Goal: Answer question/provide support

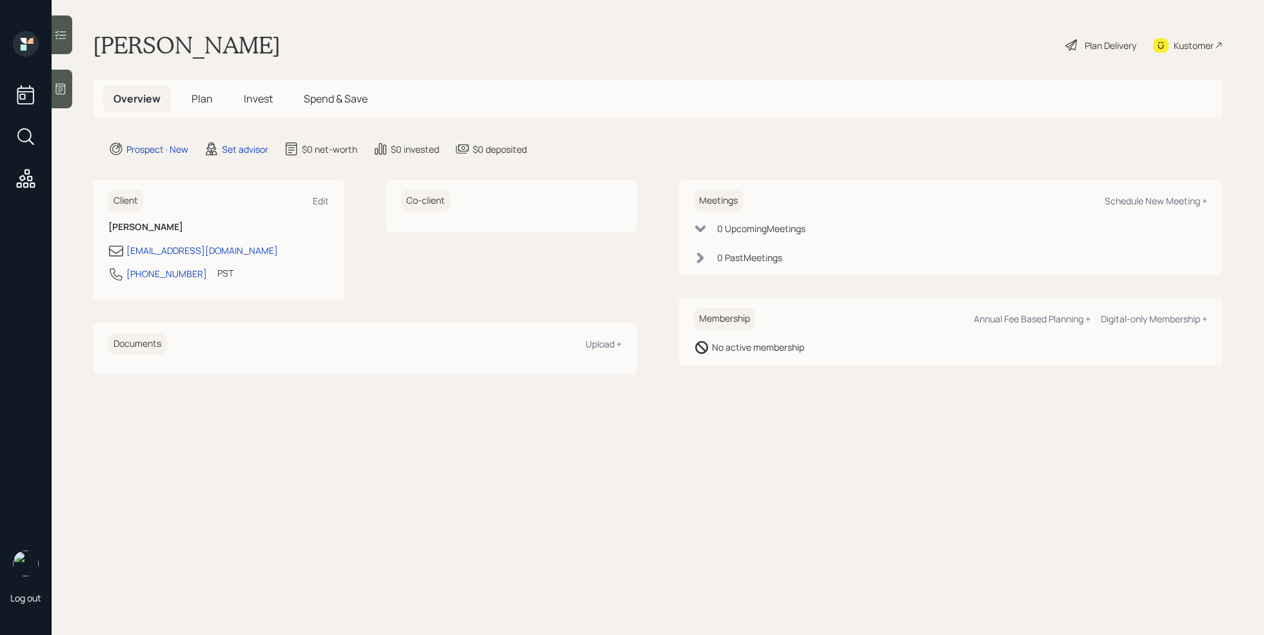
click at [61, 89] on icon at bounding box center [60, 89] width 13 height 13
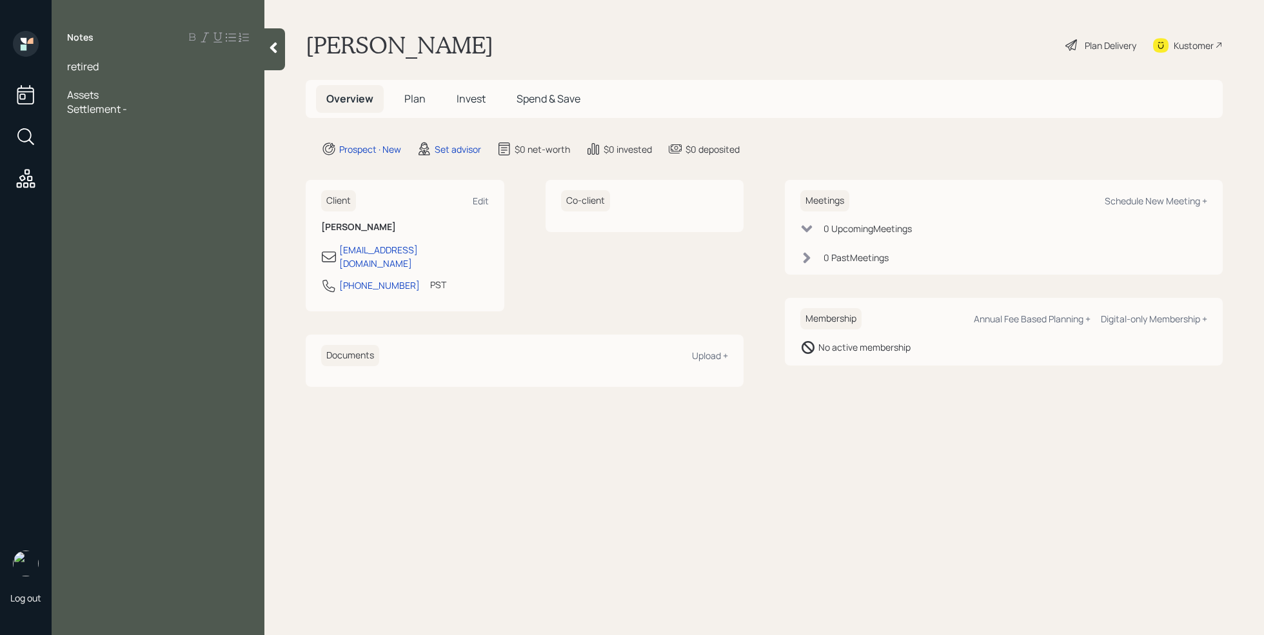
click at [80, 83] on div at bounding box center [158, 81] width 182 height 14
click at [116, 70] on div "retired" at bounding box center [158, 66] width 182 height 14
click at [151, 120] on div "Notes retired but works part time Age [DEMOGRAPHIC_DATA] Assets Settlement -" at bounding box center [158, 325] width 213 height 589
click at [146, 112] on div "Settlement -" at bounding box center [158, 109] width 182 height 14
click at [178, 150] on span "[DEMOGRAPHIC_DATA] work - 6k-8k ayear" at bounding box center [155, 158] width 176 height 28
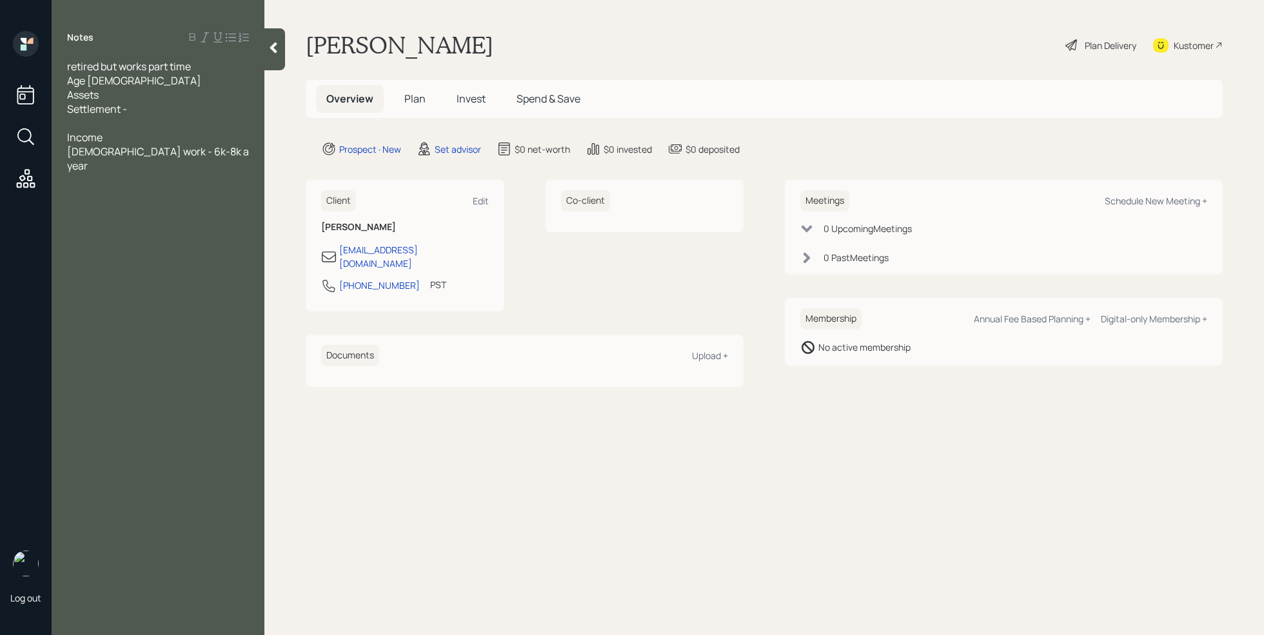
click at [145, 116] on div at bounding box center [158, 123] width 182 height 14
click at [145, 106] on div "Settlement -" at bounding box center [158, 109] width 182 height 14
click at [201, 125] on div "Settlement - 320k will be receiving 130k- 150k in 3- 5 weeks" at bounding box center [158, 116] width 182 height 28
click at [221, 165] on div "[DEMOGRAPHIC_DATA] work - 6k-8k a year" at bounding box center [158, 173] width 182 height 28
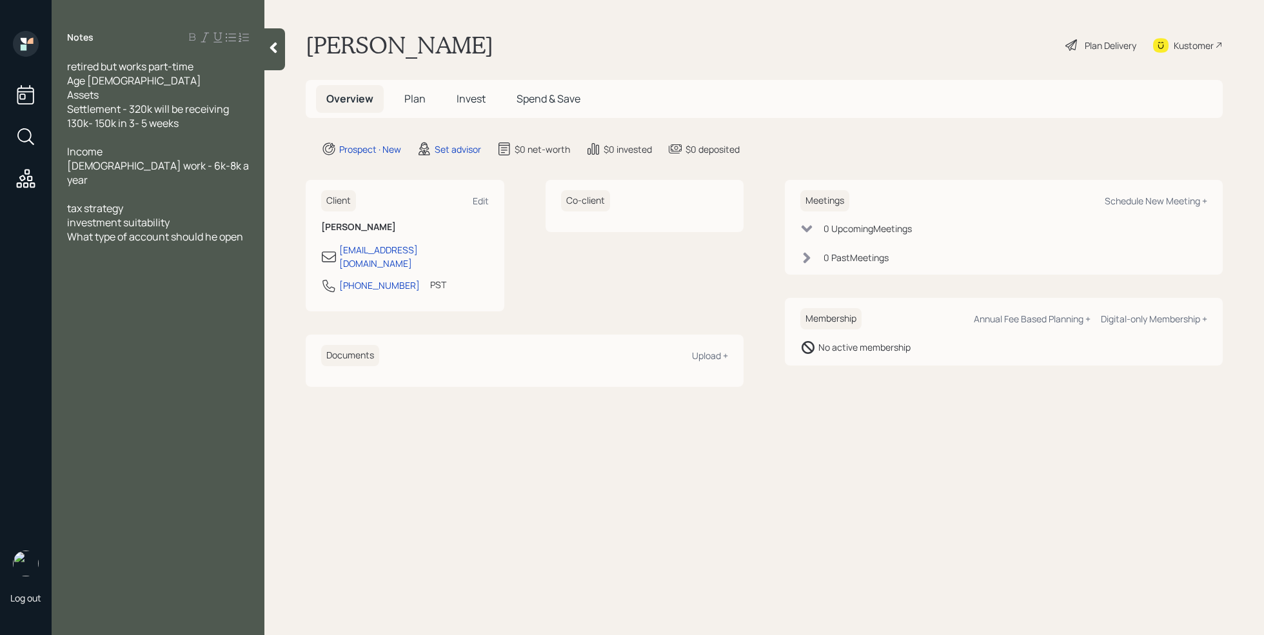
click at [108, 172] on span "[DEMOGRAPHIC_DATA] work - 6k-8k a year" at bounding box center [159, 173] width 184 height 28
click at [103, 135] on div at bounding box center [158, 137] width 182 height 14
click at [124, 159] on span "[DEMOGRAPHIC_DATA] work - 6k-8k a year" at bounding box center [159, 173] width 184 height 28
click at [121, 153] on div "Income" at bounding box center [158, 151] width 182 height 14
click at [231, 166] on div "[DEMOGRAPHIC_DATA] work - 6k-8k a year" at bounding box center [158, 173] width 182 height 28
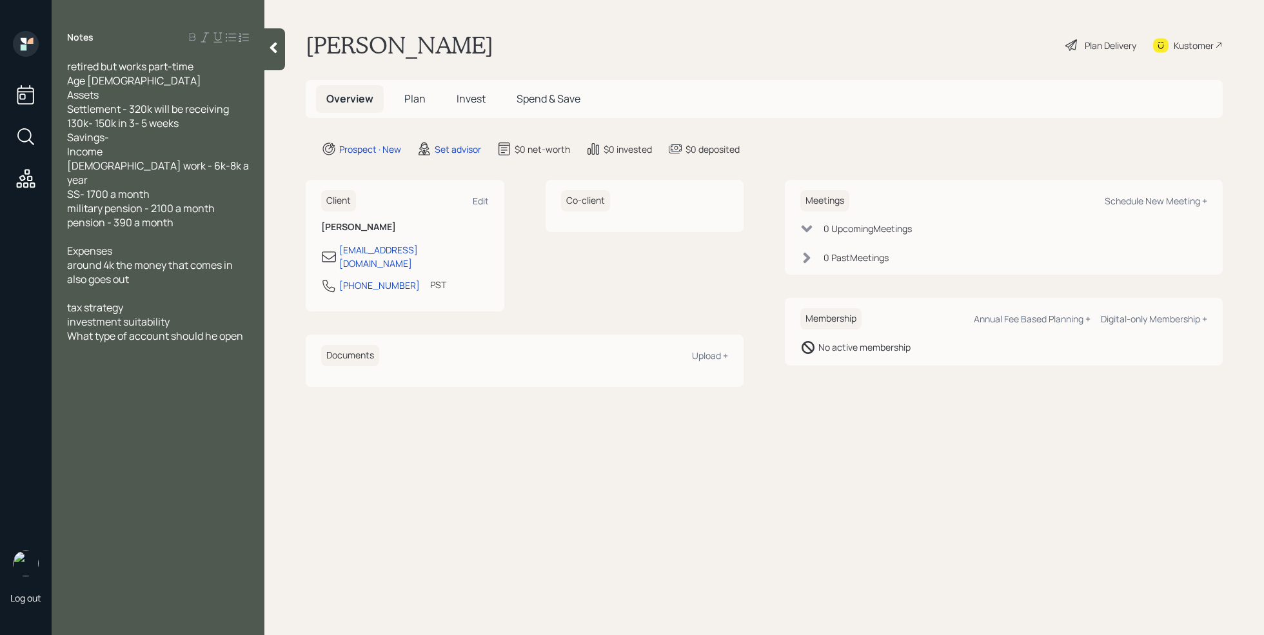
click at [247, 329] on div "What type of account should he open" at bounding box center [158, 336] width 182 height 14
click at [250, 321] on div "retired but works part-time Age [DEMOGRAPHIC_DATA] Assets Settlement - 320k wil…" at bounding box center [158, 222] width 213 height 326
click at [69, 343] on span "has family in the [GEOGRAPHIC_DATA] and thinking of moving there" at bounding box center [157, 364] width 181 height 43
click at [63, 323] on div "retired but works part-time Age [DEMOGRAPHIC_DATA] Assets Settlement - 320k wil…" at bounding box center [158, 222] width 213 height 326
click at [67, 329] on span "What type of account should he open" at bounding box center [155, 336] width 176 height 14
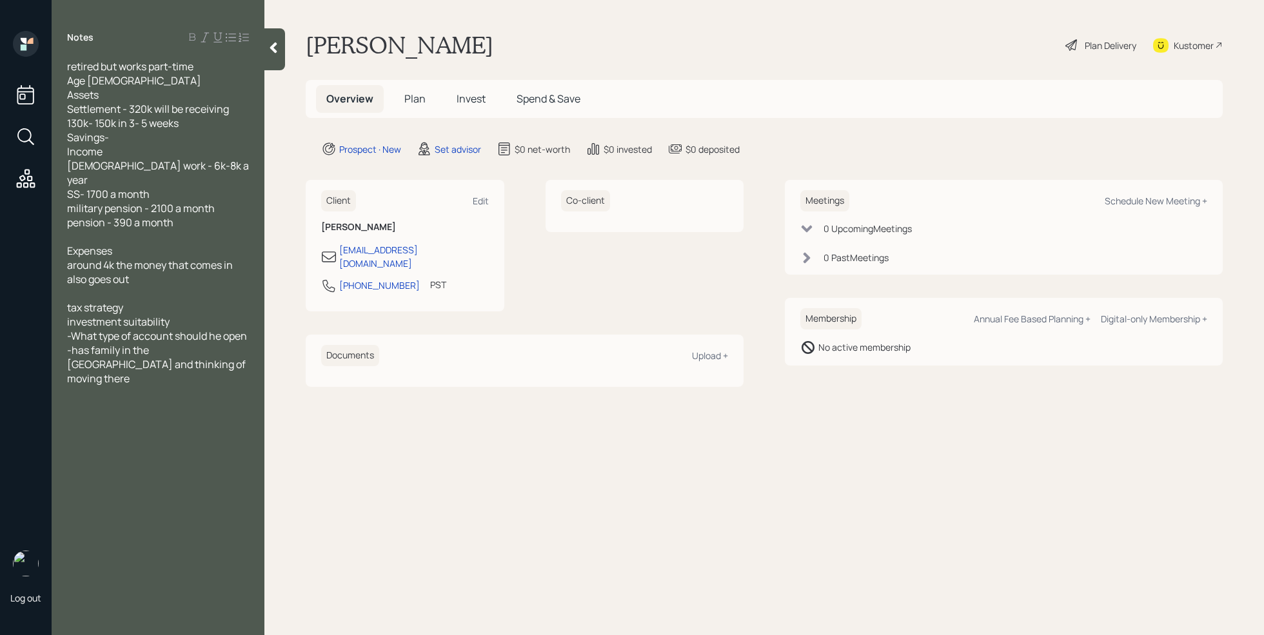
click at [64, 308] on div "retired but works part-time Age [DEMOGRAPHIC_DATA] Assets Settlement - 320k wil…" at bounding box center [158, 222] width 213 height 326
click at [68, 315] on span "investment suitability" at bounding box center [118, 322] width 103 height 14
click at [68, 301] on span "tax strategy" at bounding box center [95, 308] width 56 height 14
click at [121, 138] on div "Savings-" at bounding box center [158, 137] width 182 height 14
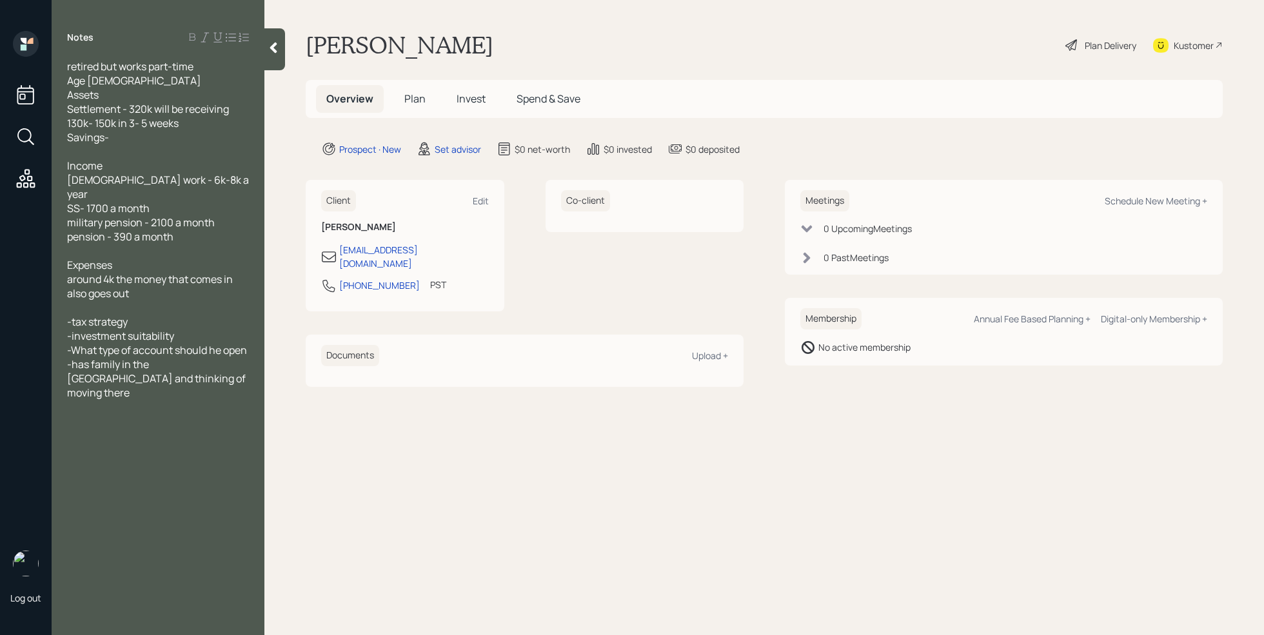
click at [141, 138] on div "Savings-" at bounding box center [158, 137] width 182 height 14
click at [85, 148] on div at bounding box center [158, 151] width 182 height 14
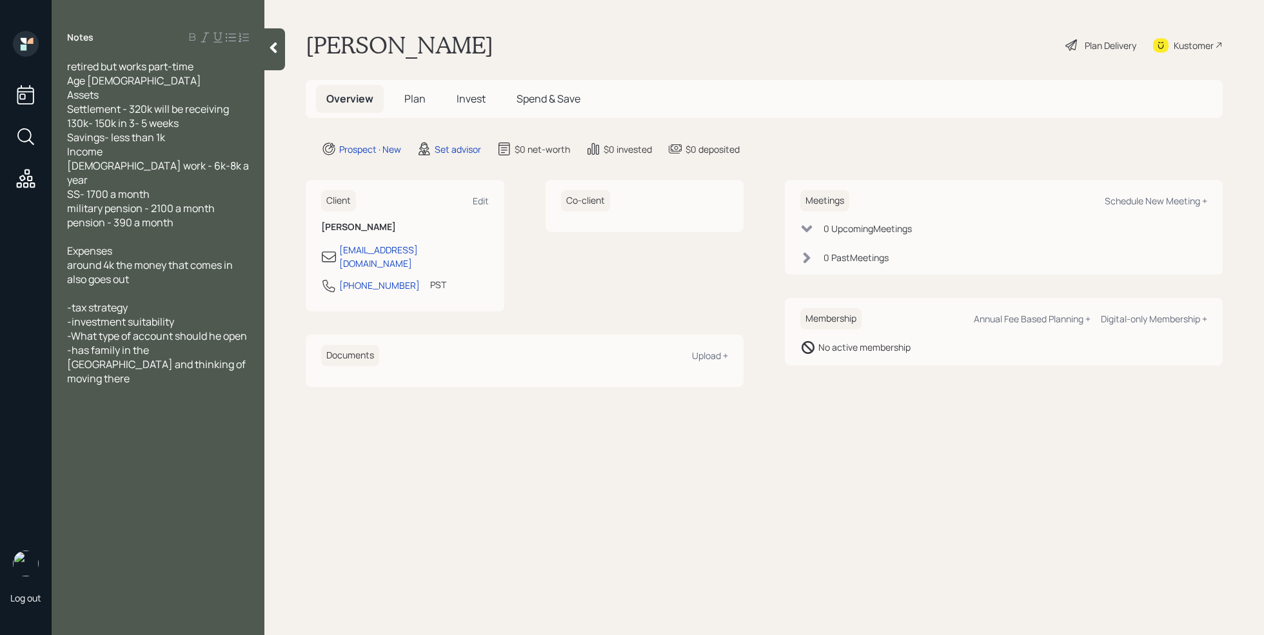
click at [148, 348] on div "-has family in the [GEOGRAPHIC_DATA] and thinking of moving there" at bounding box center [158, 364] width 182 height 43
click at [241, 386] on div "- wants guidance in finding life insurance but has stage 4 [MEDICAL_DATA]" at bounding box center [158, 407] width 182 height 43
